Goal: Check status

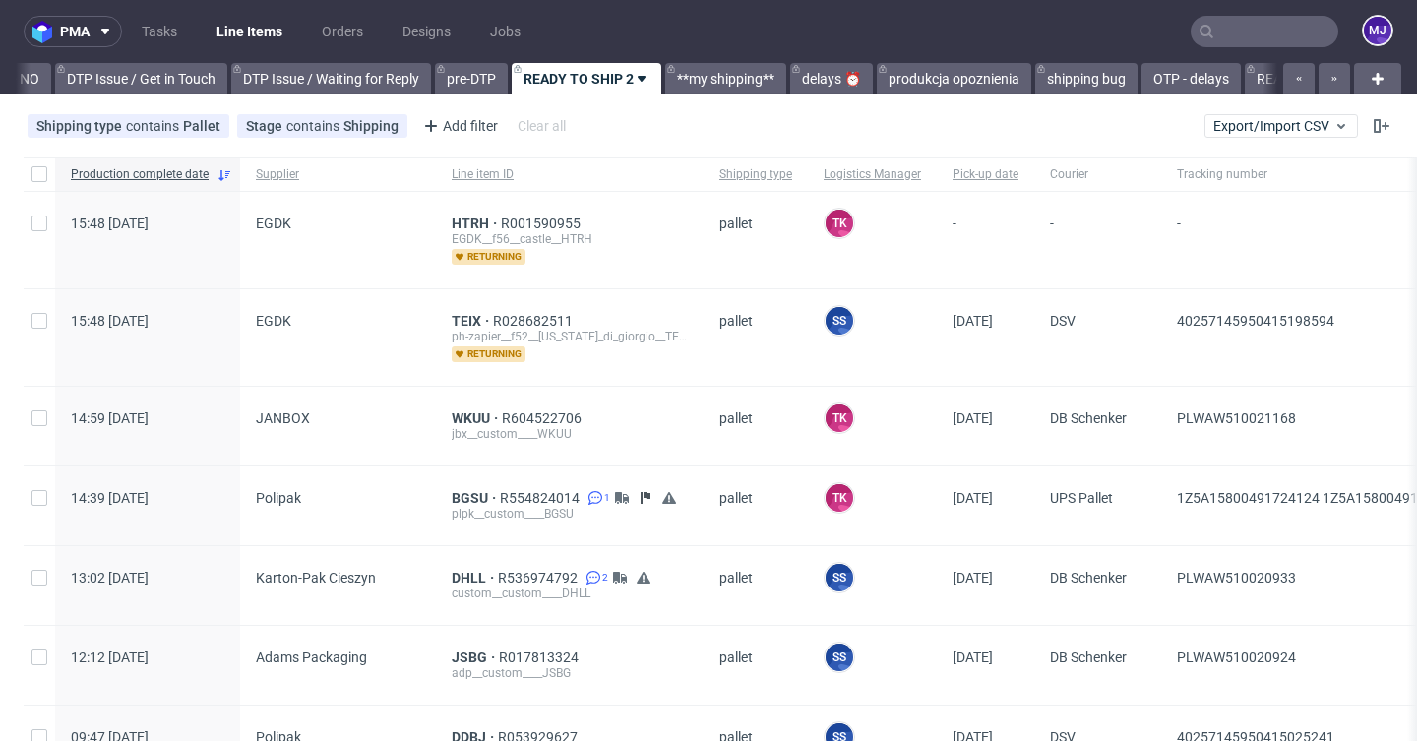
scroll to position [0, 2877]
click at [1330, 85] on icon "button" at bounding box center [1334, 79] width 8 height 16
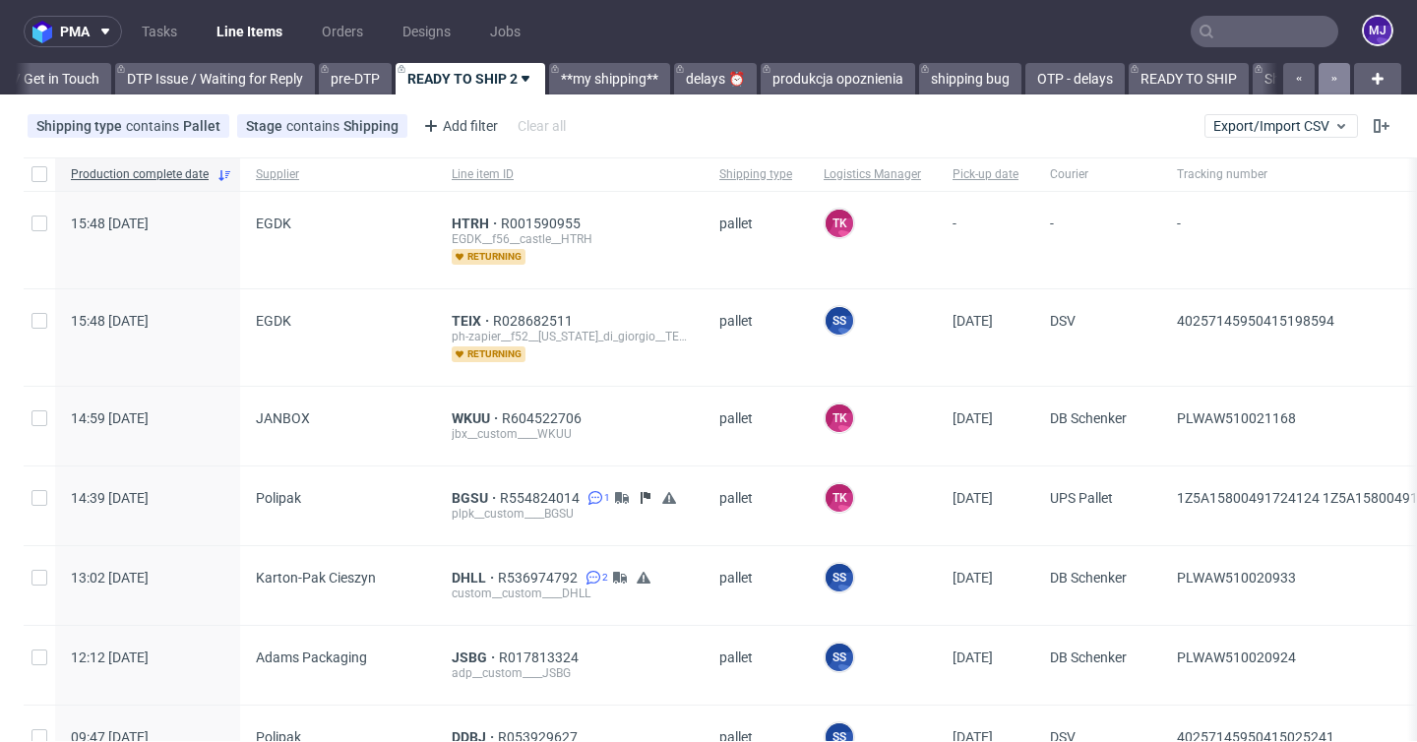
click at [1330, 85] on icon "button" at bounding box center [1334, 79] width 8 height 16
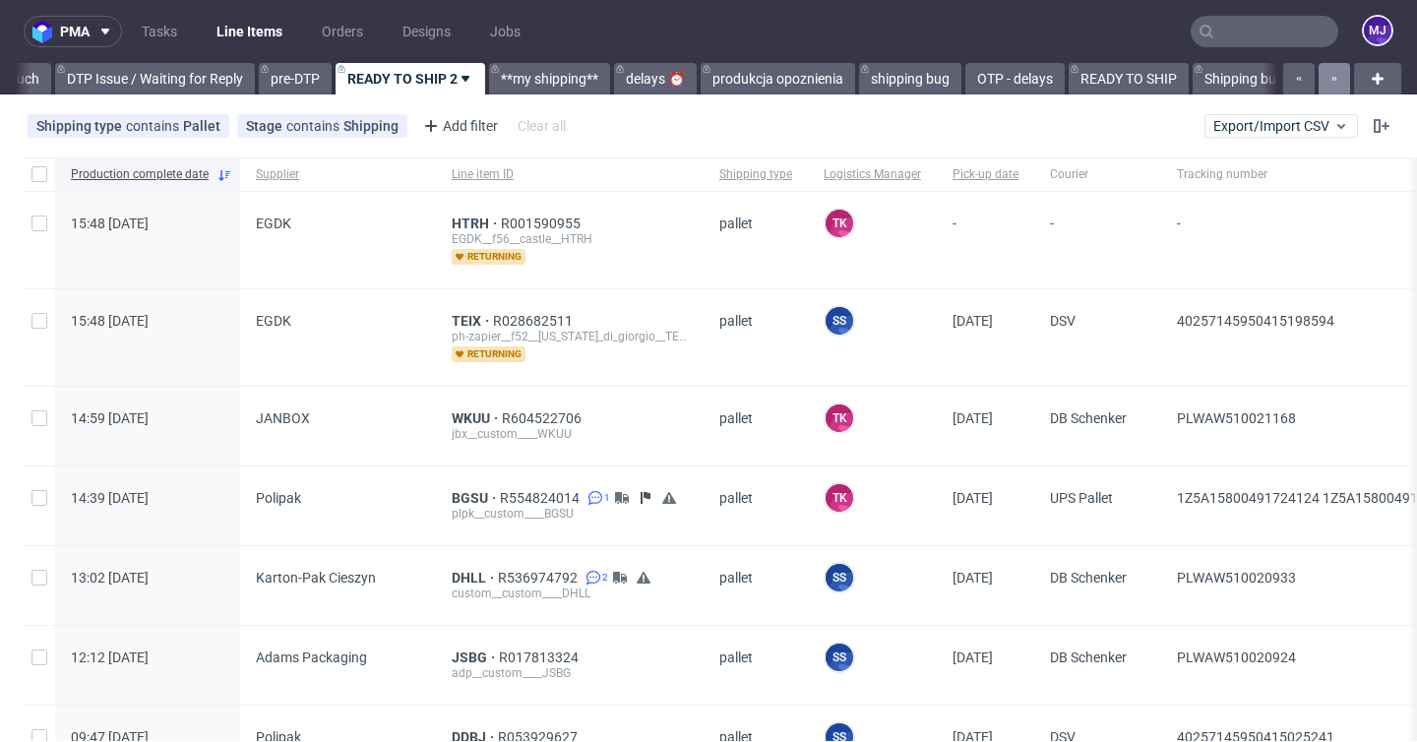
click at [1330, 85] on icon "button" at bounding box center [1334, 79] width 8 height 16
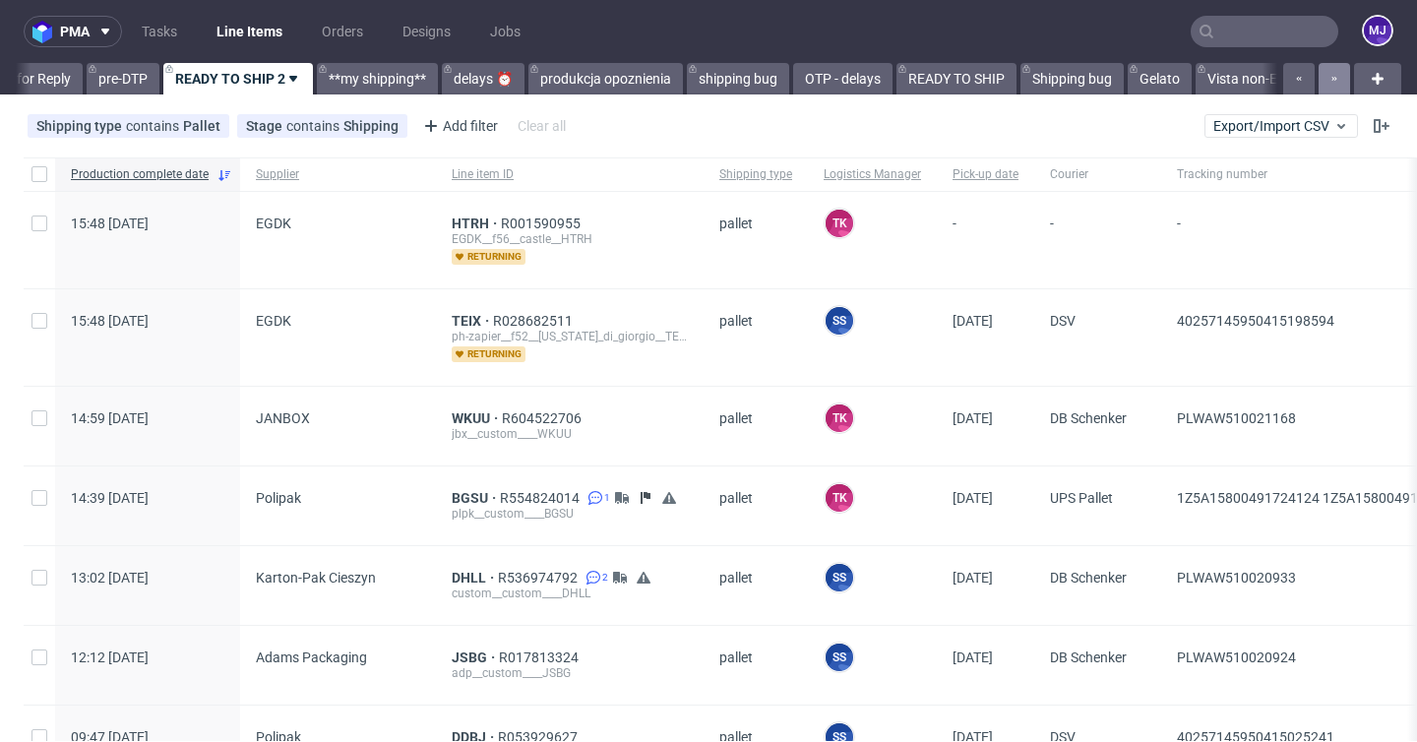
click at [1330, 85] on icon "button" at bounding box center [1334, 79] width 8 height 16
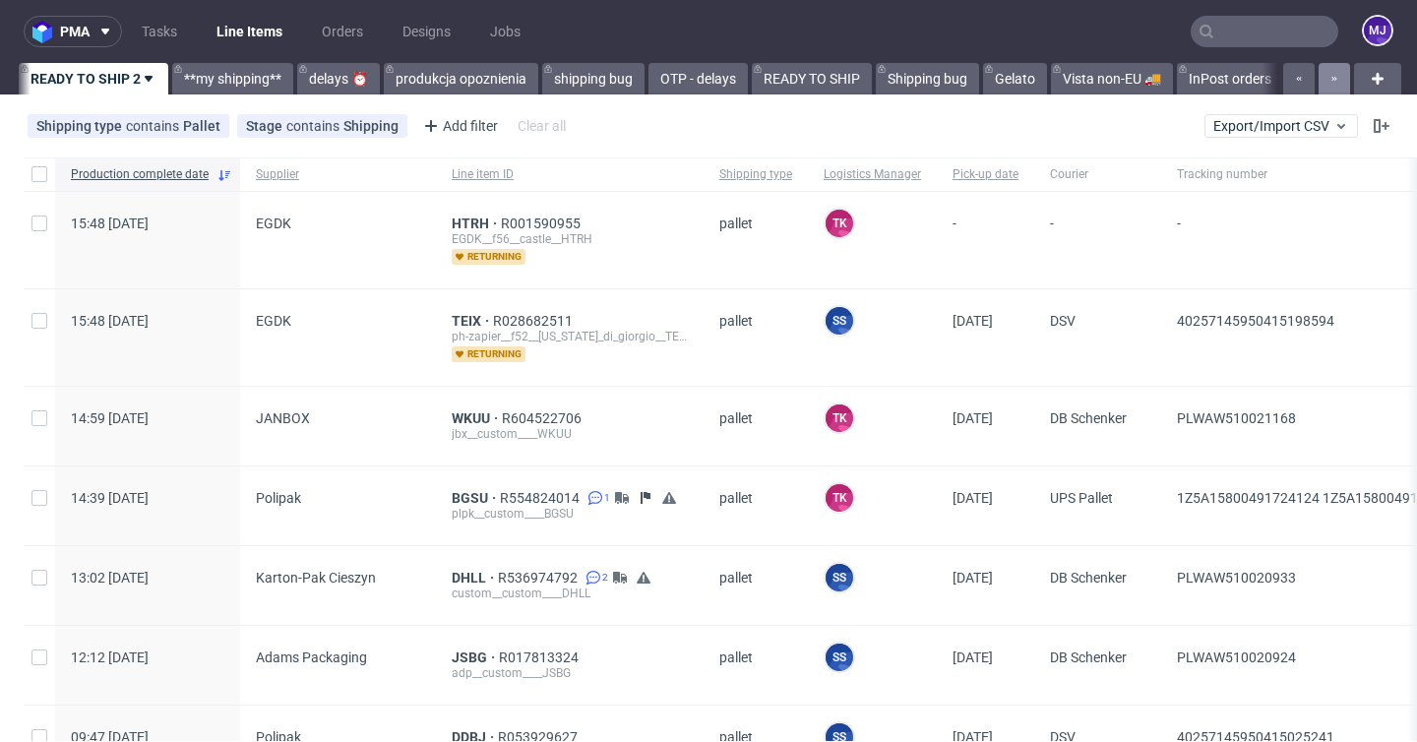
click at [1330, 85] on icon "button" at bounding box center [1334, 79] width 8 height 16
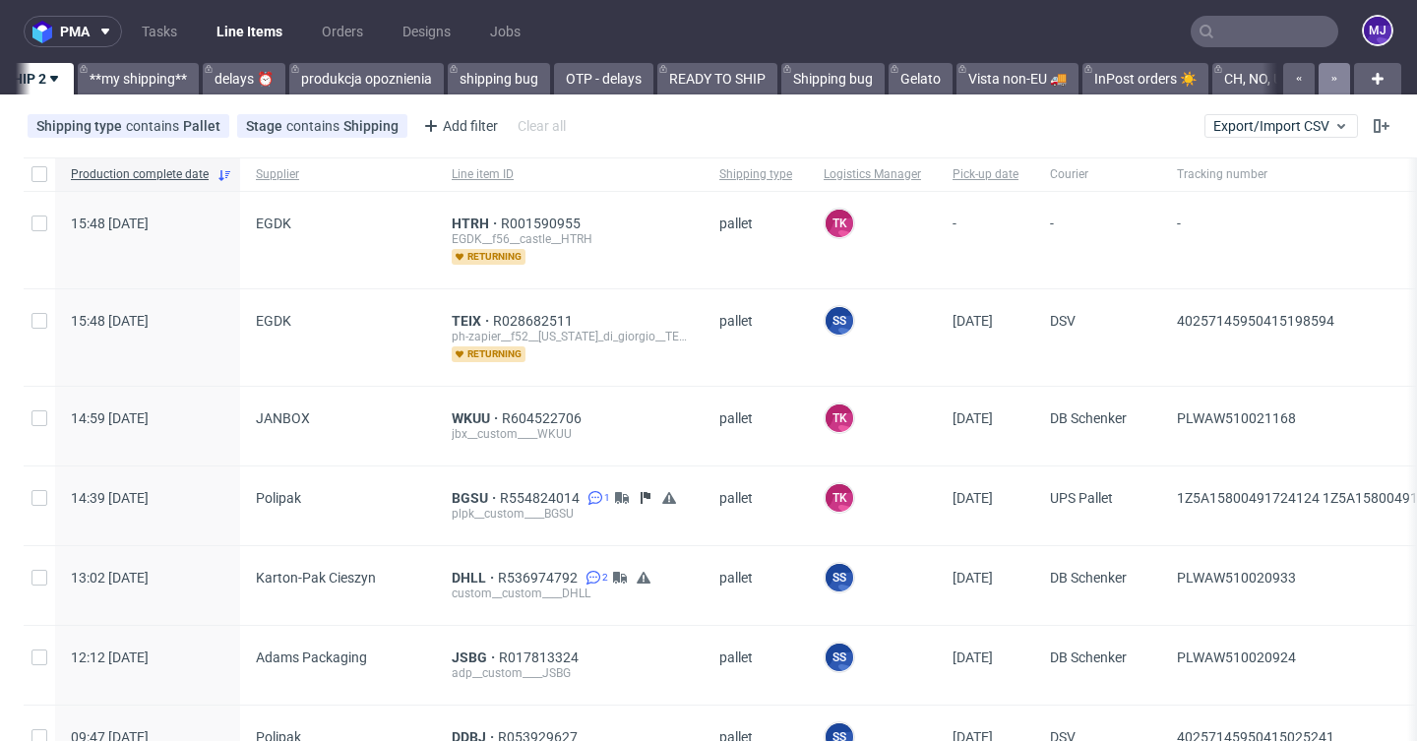
click at [1330, 85] on icon "button" at bounding box center [1334, 79] width 8 height 16
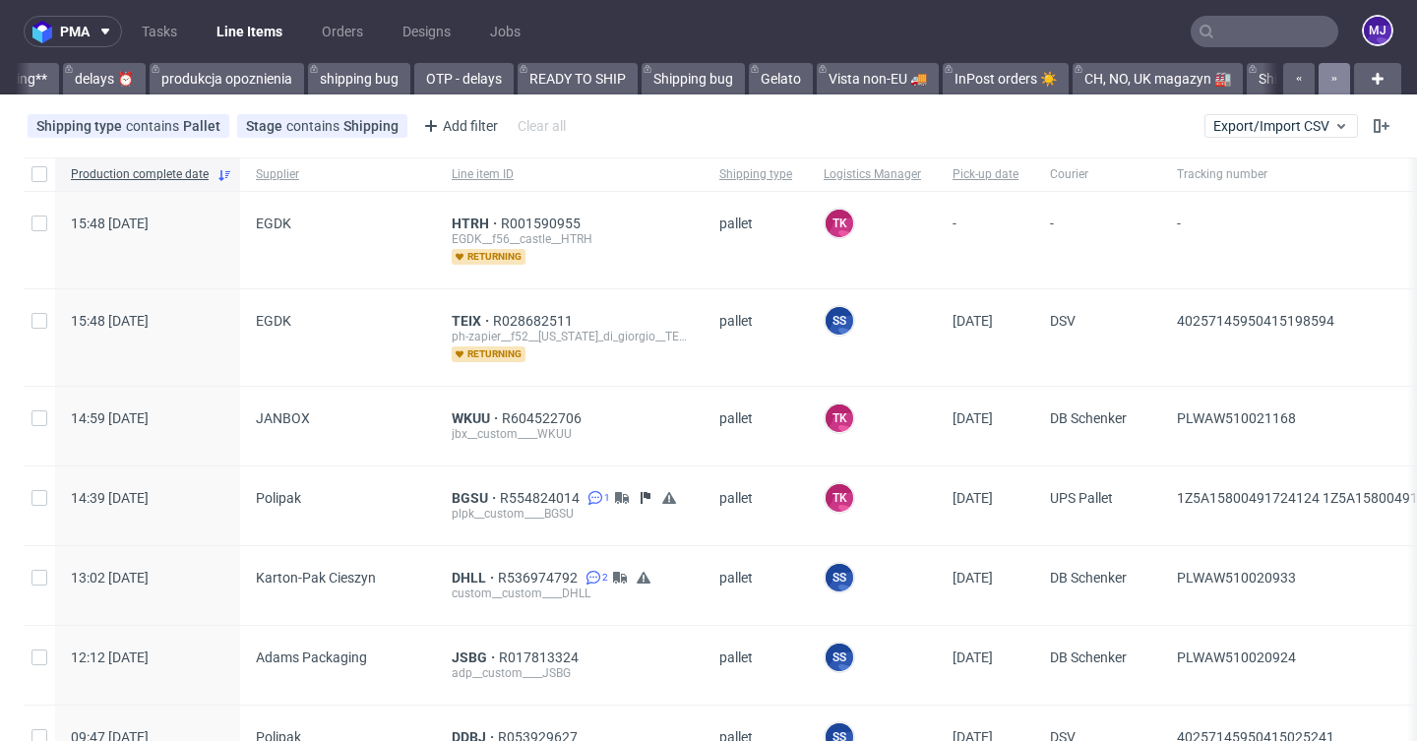
click at [1330, 85] on icon "button" at bounding box center [1334, 79] width 8 height 16
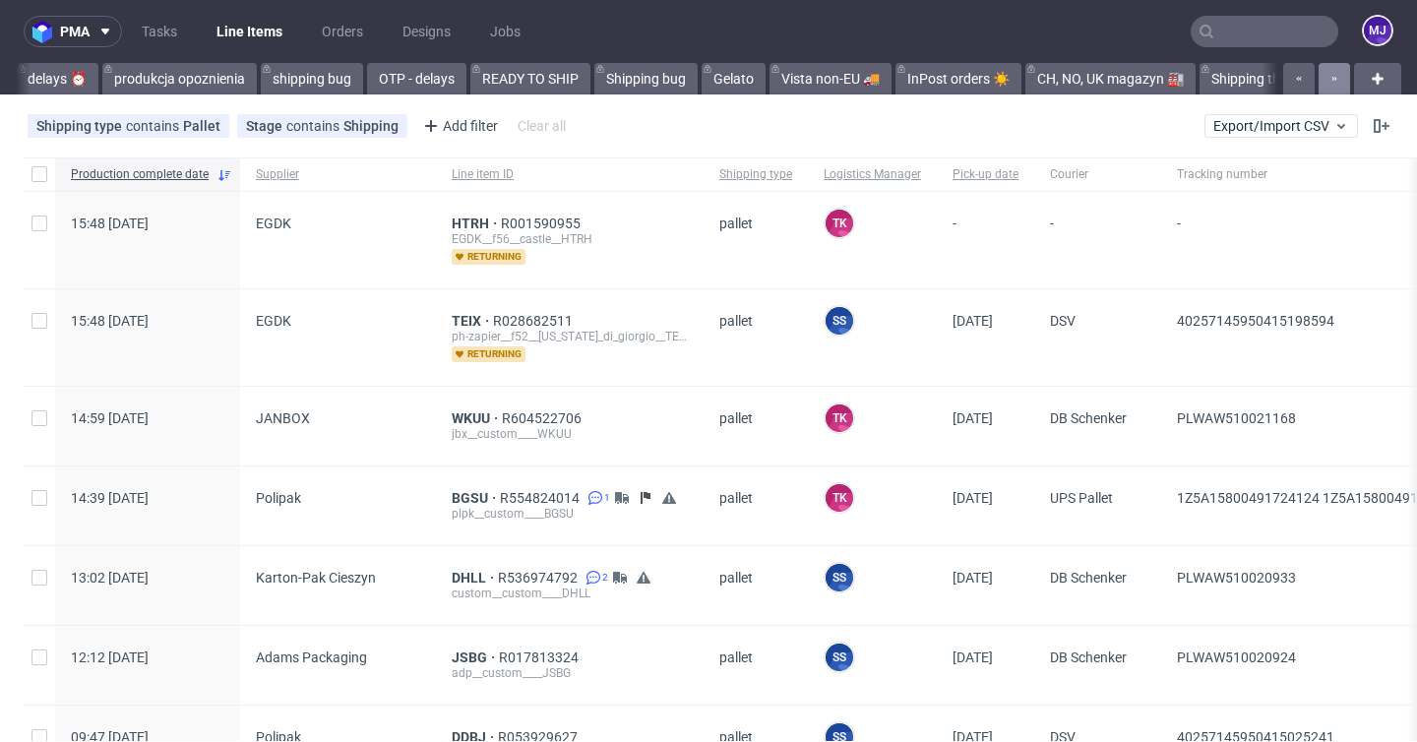
click at [1330, 85] on icon "button" at bounding box center [1334, 79] width 8 height 16
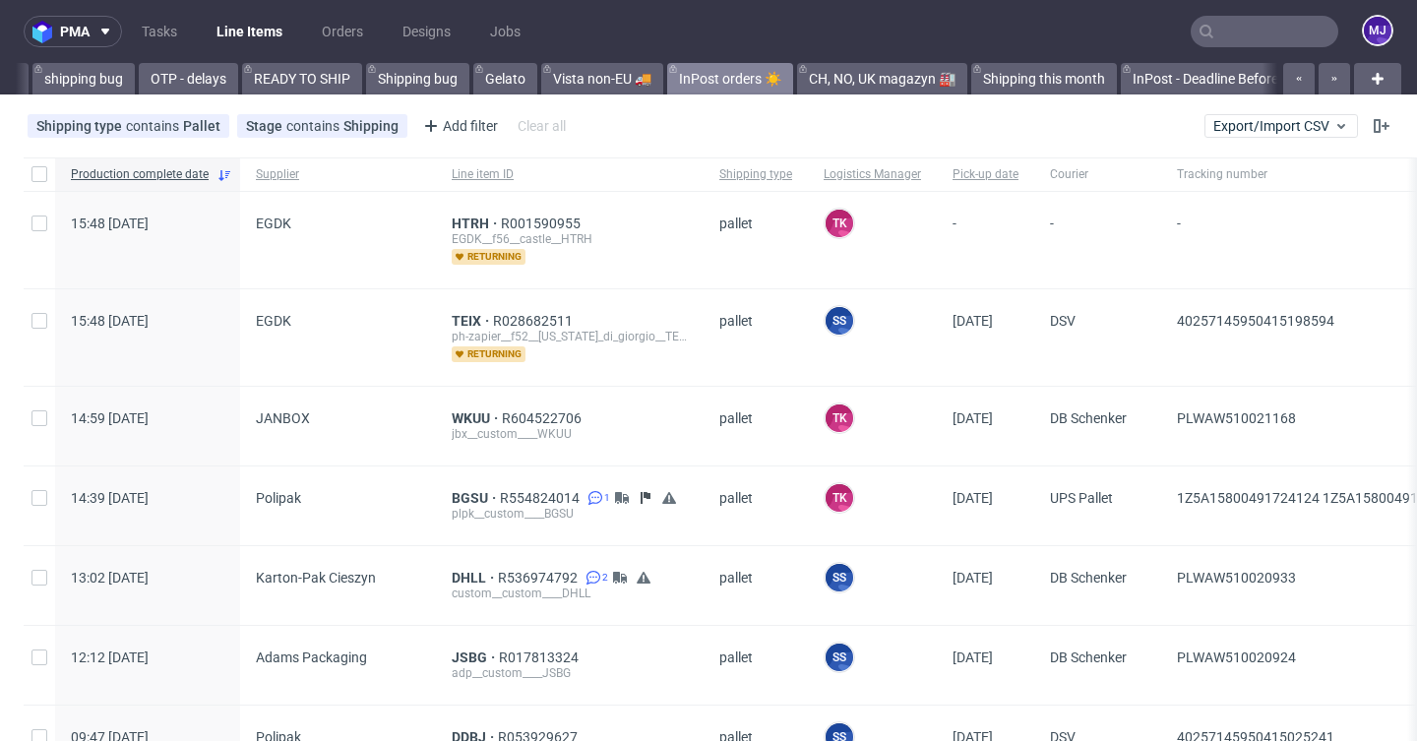
click at [773, 68] on link "InPost orders ☀️" at bounding box center [730, 78] width 126 height 31
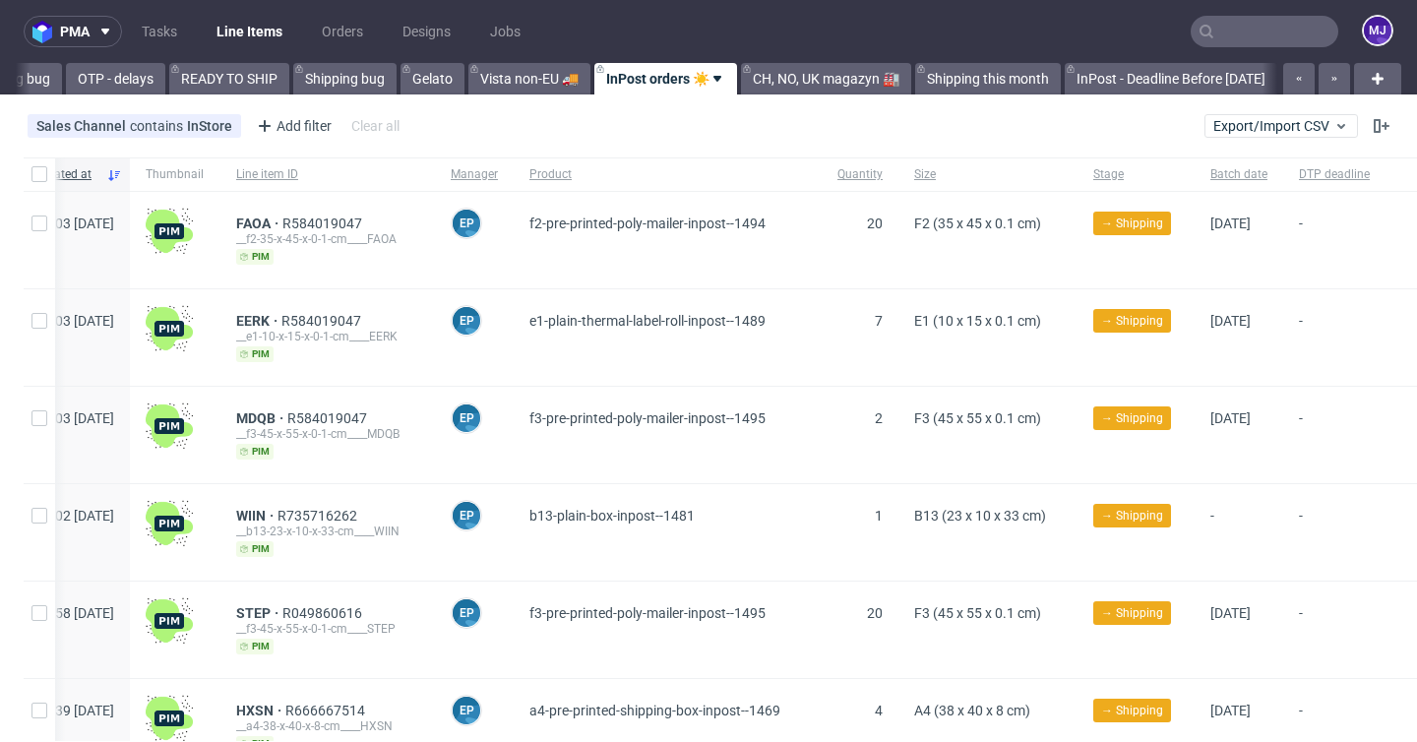
scroll to position [0, 146]
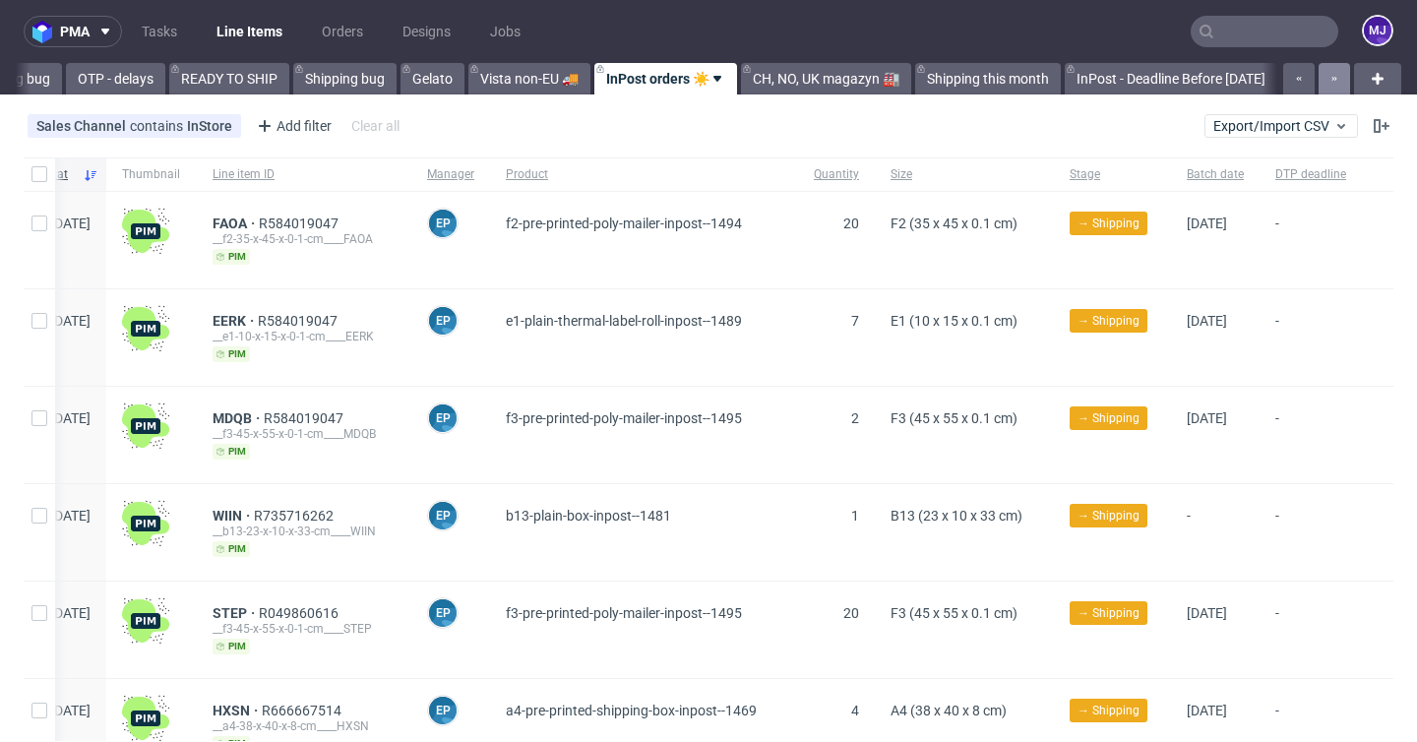
click at [1319, 76] on button "button" at bounding box center [1334, 78] width 31 height 31
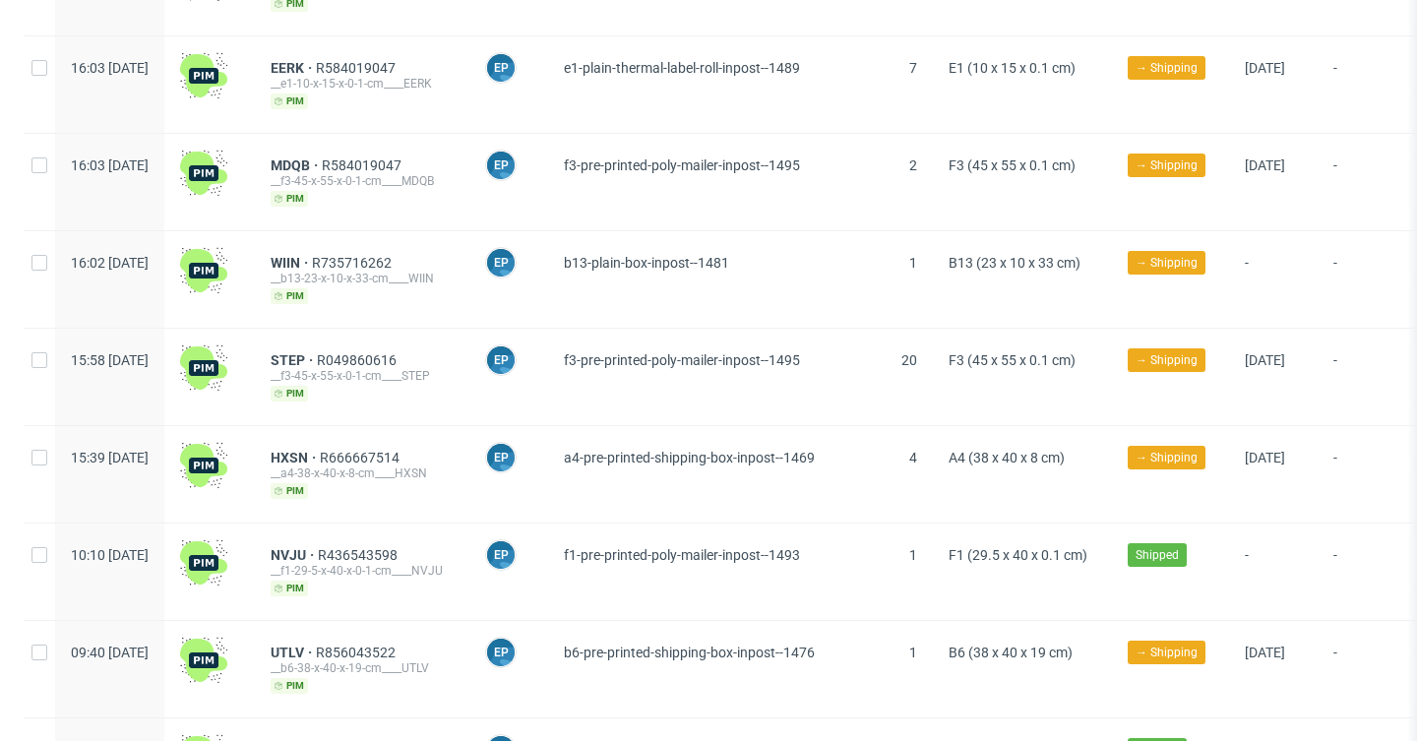
scroll to position [0, 0]
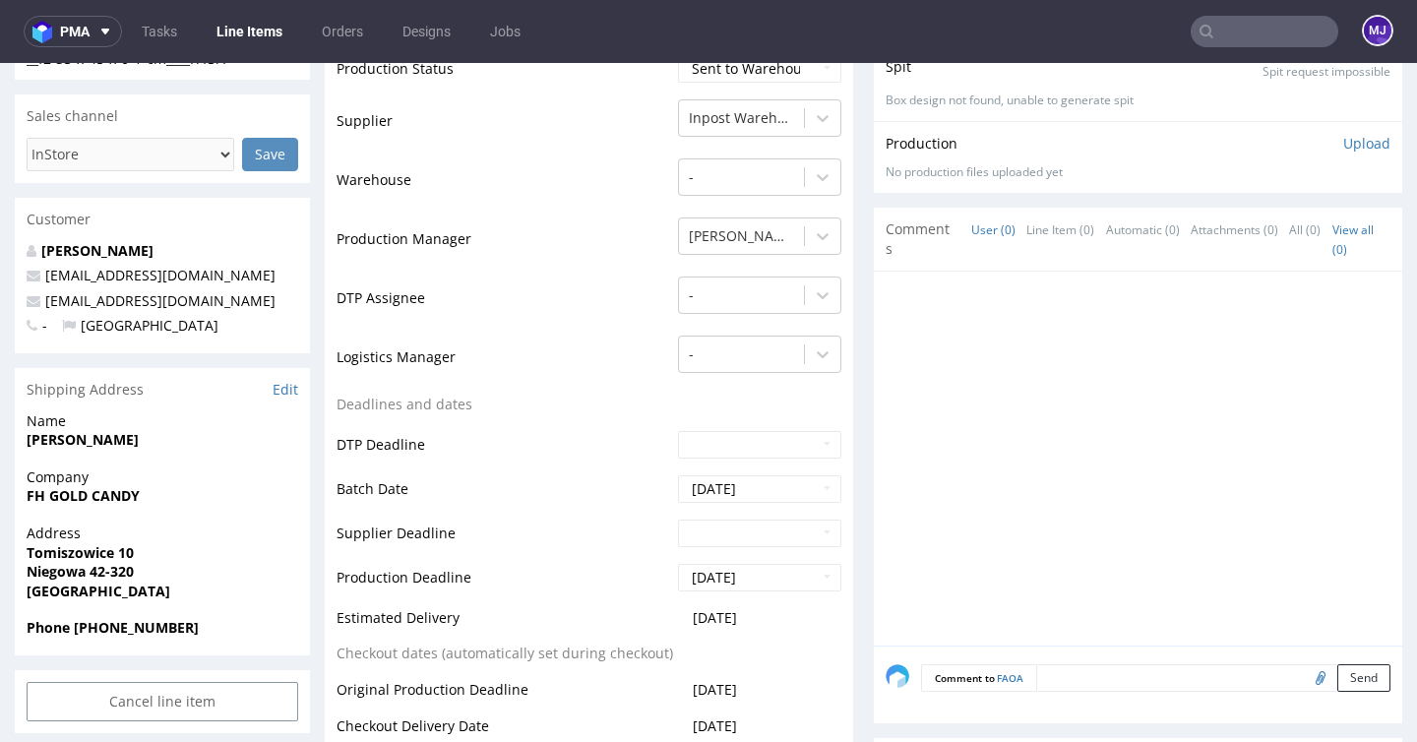
scroll to position [399, 0]
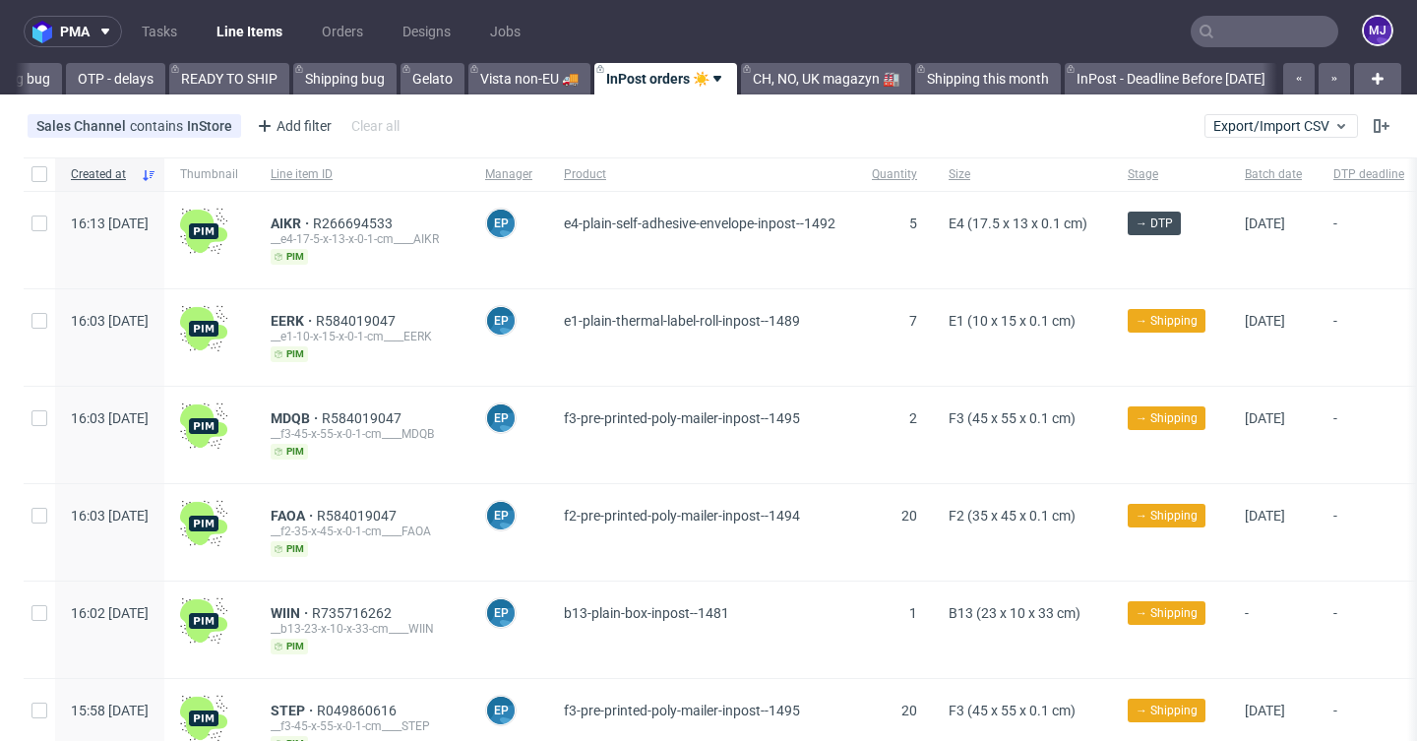
scroll to position [0, 3991]
click at [495, 137] on div "Sales Channel contains InStore Add filter Hide filters Clear all Export/Import …" at bounding box center [708, 125] width 1417 height 47
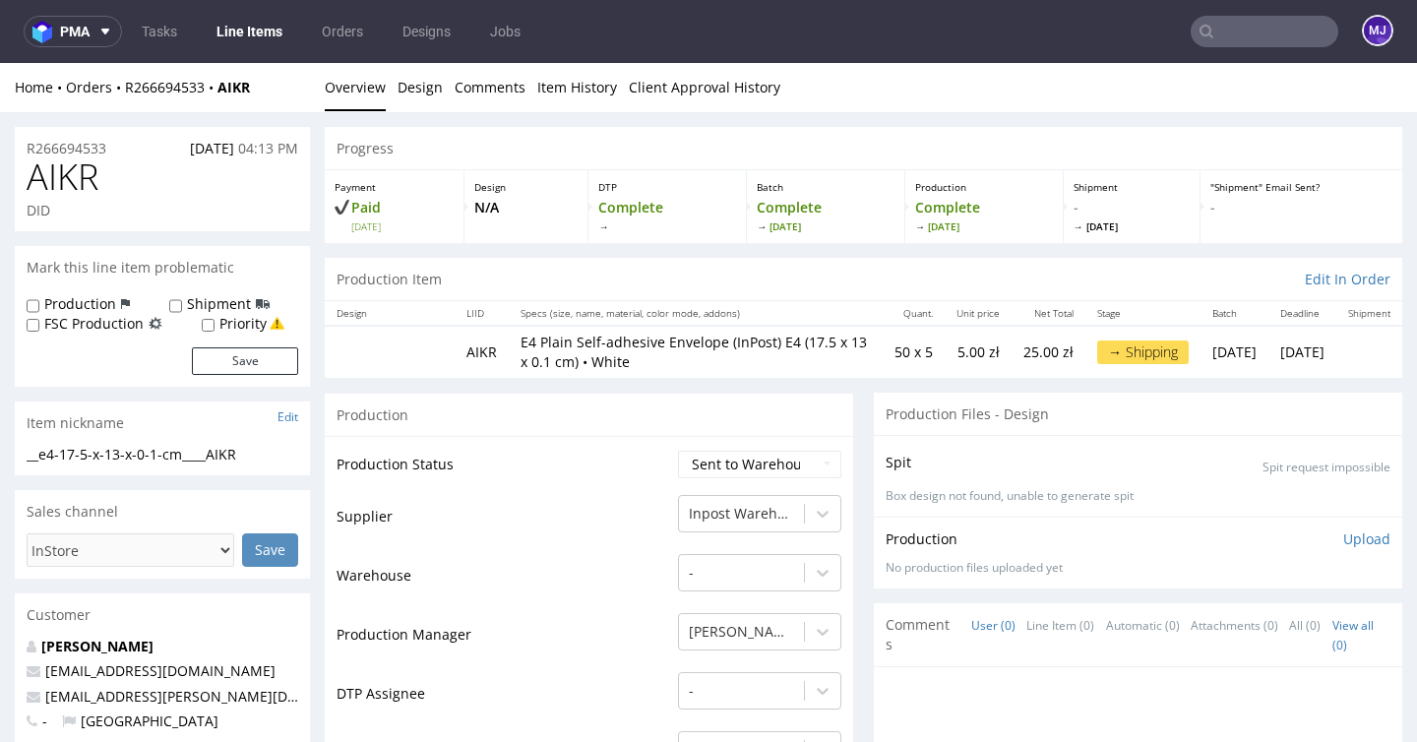
click at [586, 397] on div "Production" at bounding box center [589, 415] width 528 height 44
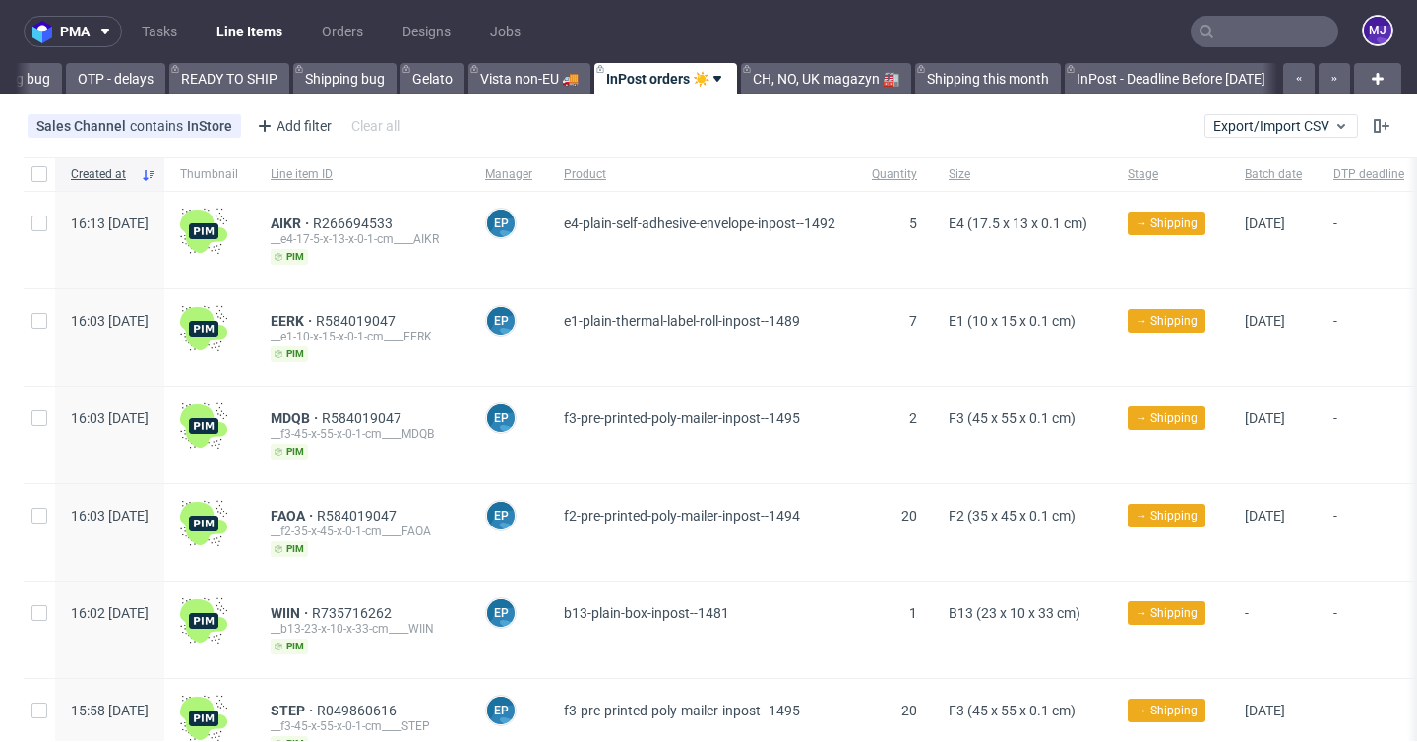
scroll to position [0, 3991]
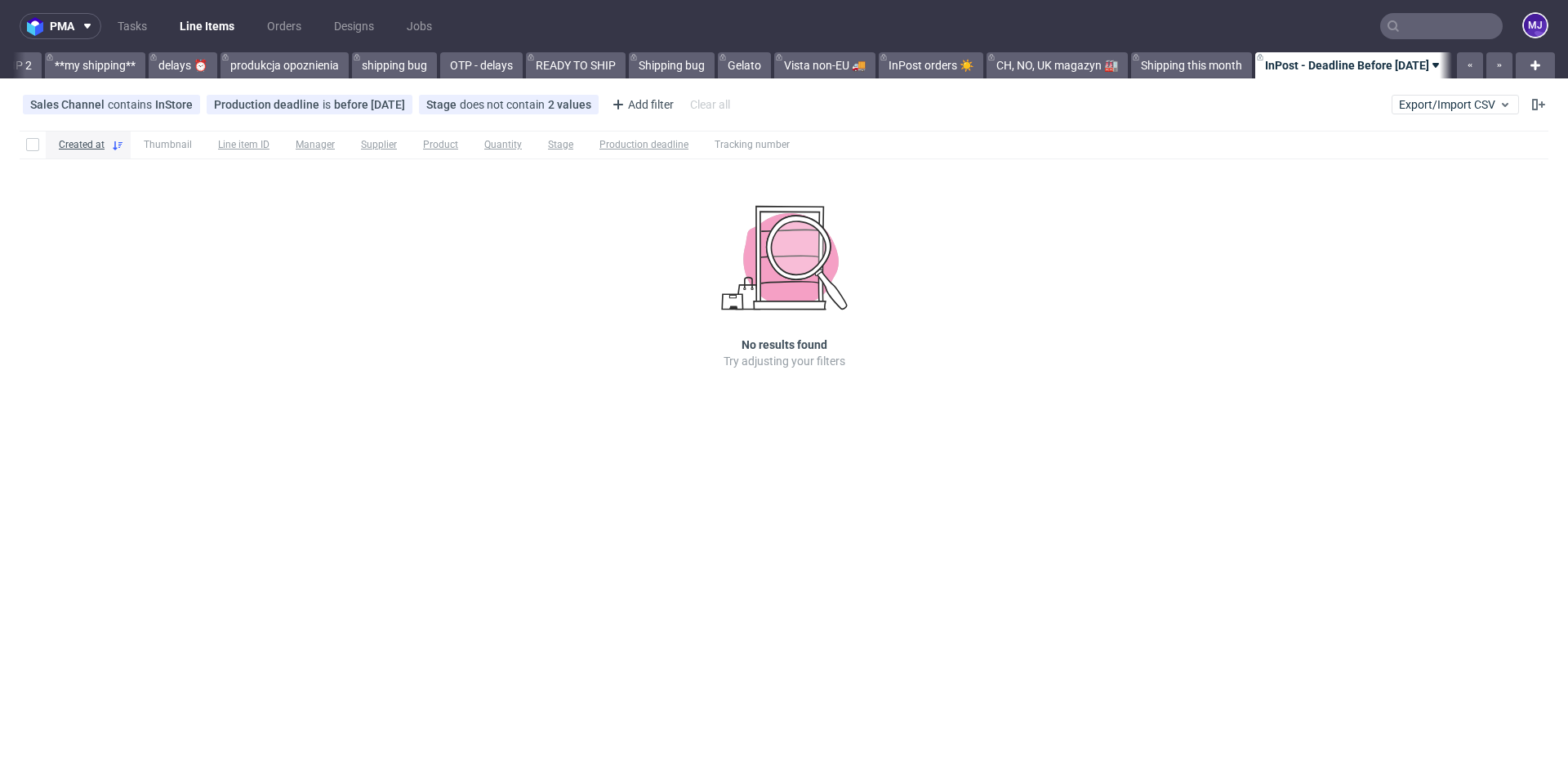
scroll to position [0, 2910]
click at [138, 272] on div "Created at Thumbnail Line item ID Manager Supplier Product Quantity Stage Produ…" at bounding box center [784, 273] width 1568 height 297
